Goal: Register for event/course

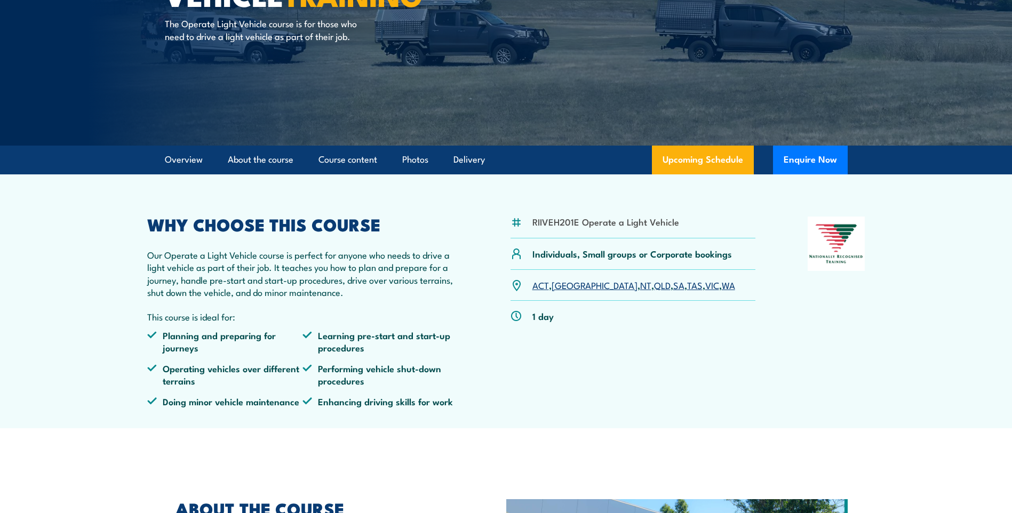
click at [654, 285] on link "QLD" at bounding box center [662, 285] width 17 height 13
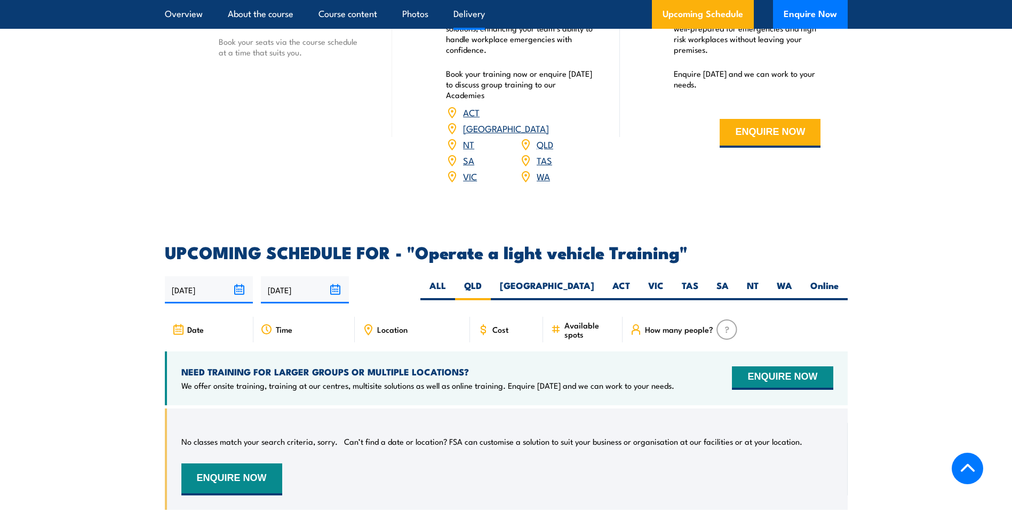
scroll to position [1340, 0]
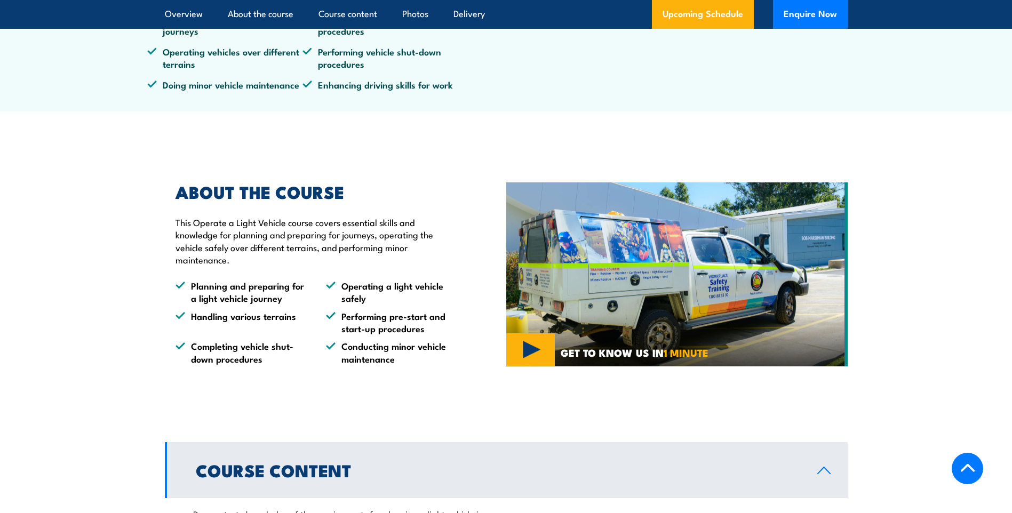
scroll to position [480, 0]
